Goal: Navigation & Orientation: Find specific page/section

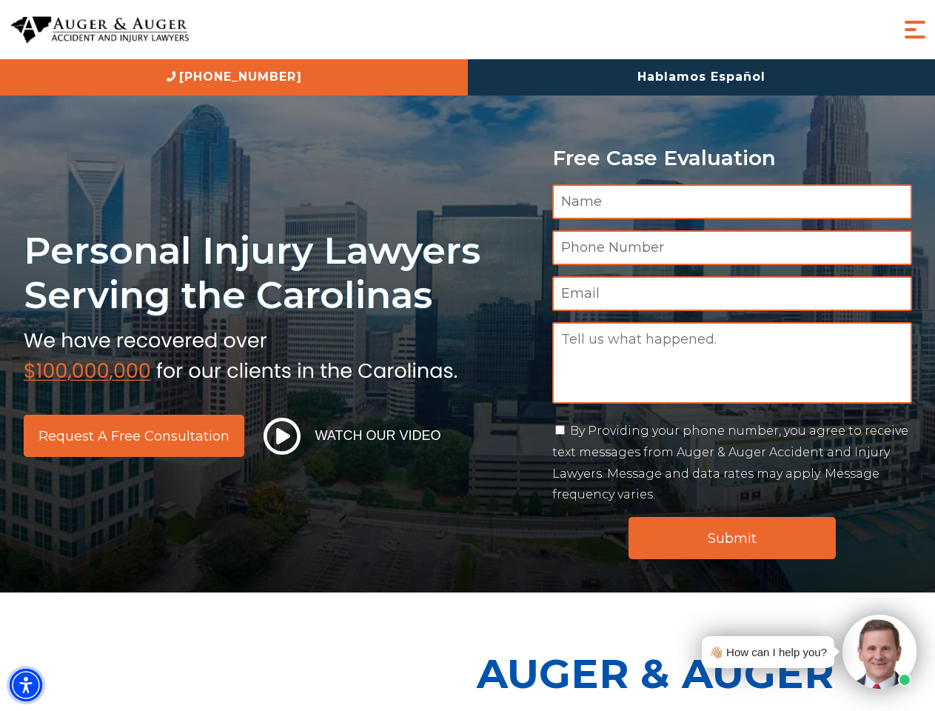
click at [26, 685] on img "Accessibility Menu" at bounding box center [26, 684] width 33 height 33
